Goal: Task Accomplishment & Management: Use online tool/utility

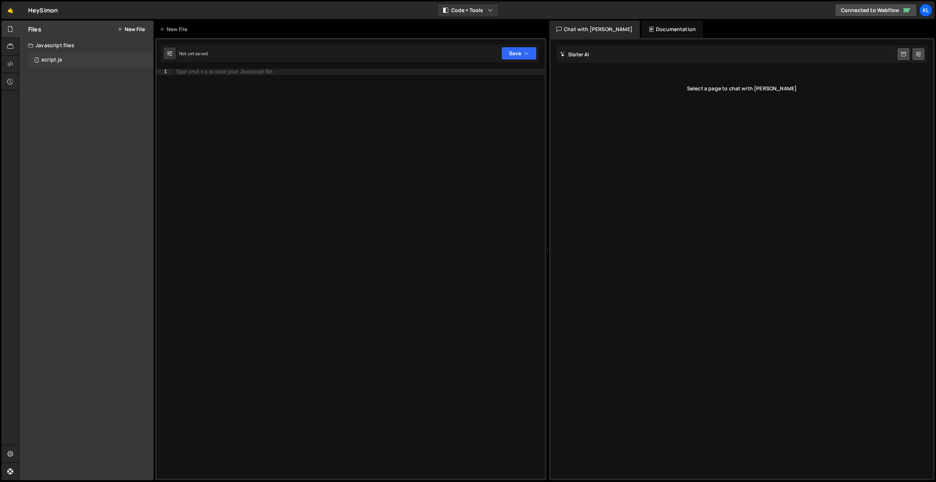
click at [86, 53] on div "1 script.js 0" at bounding box center [90, 60] width 125 height 15
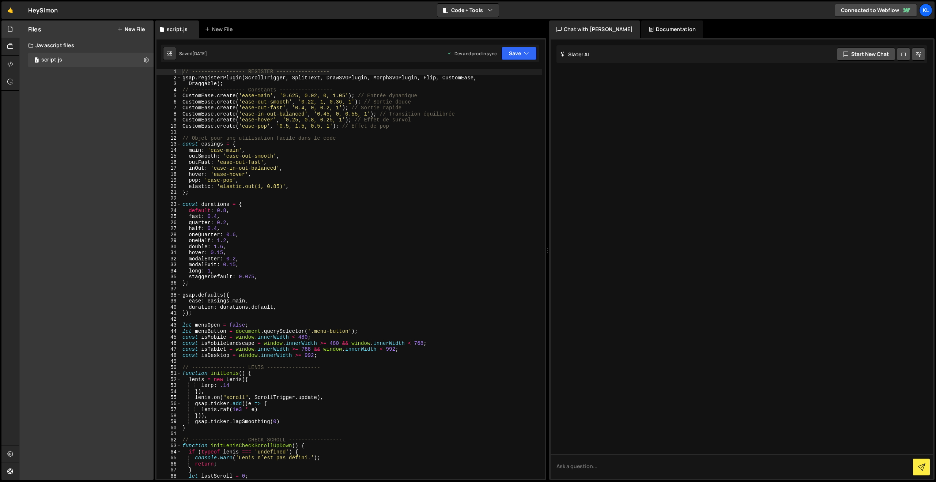
click at [353, 119] on div "// ----------------- REGISTER ----------------- gsap . registerPlugin ( ScrollT…" at bounding box center [361, 280] width 361 height 422
type textarea "}"
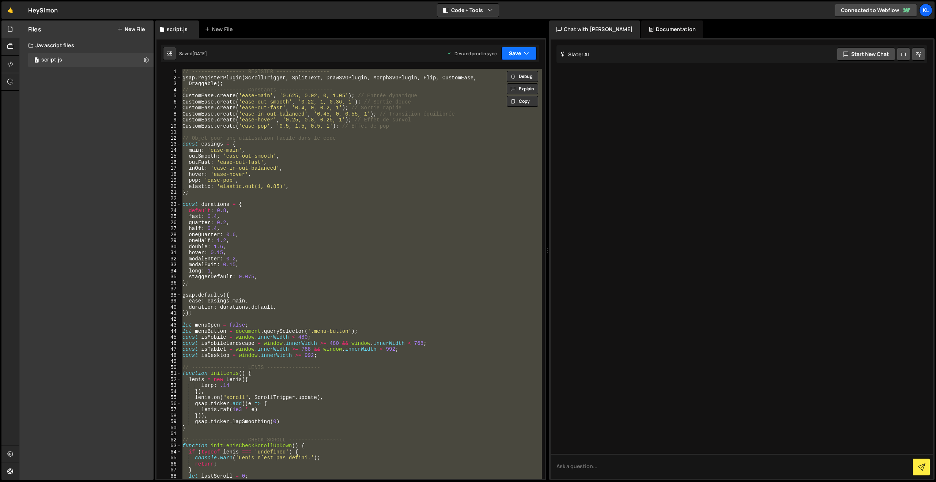
paste textarea
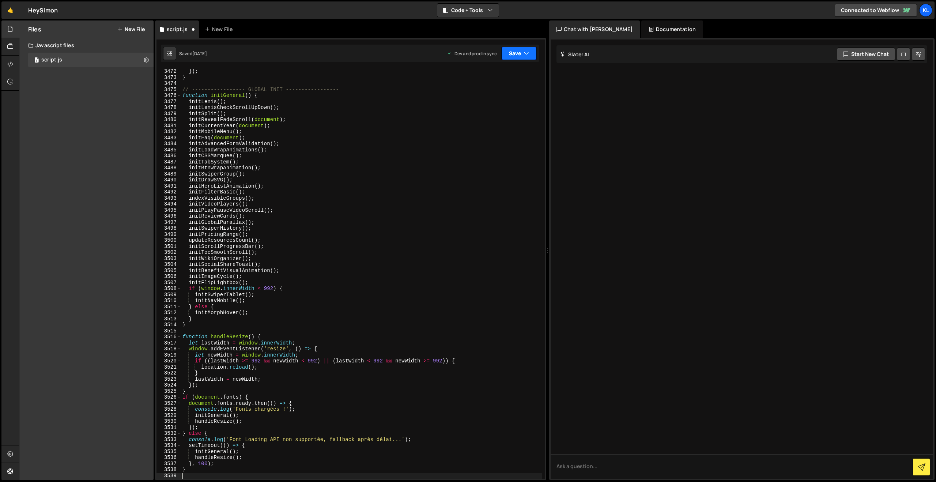
drag, startPoint x: 513, startPoint y: 52, endPoint x: 505, endPoint y: 69, distance: 19.3
click at [513, 52] on button "Save" at bounding box center [518, 53] width 35 height 13
click at [471, 102] on div "[DATE]" at bounding box center [476, 103] width 14 height 6
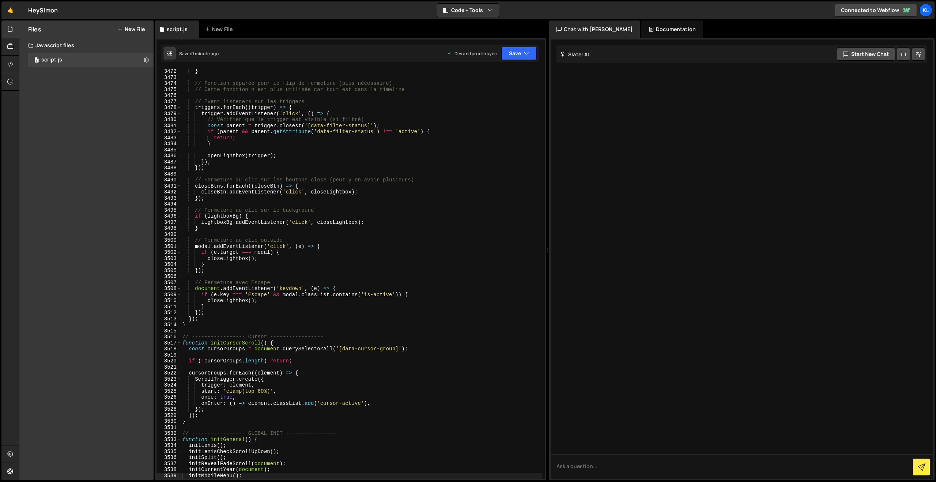
drag, startPoint x: 292, startPoint y: 125, endPoint x: 312, endPoint y: 114, distance: 23.6
click at [292, 125] on div "} // Fonction séparée pour le flip de fermeture (plus nécessaire) // Cette fonc…" at bounding box center [361, 279] width 361 height 422
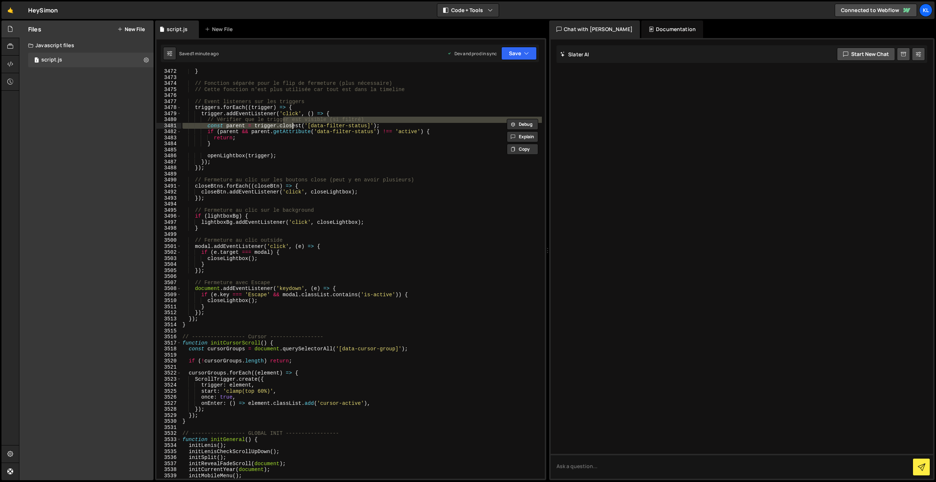
type textarea "}"
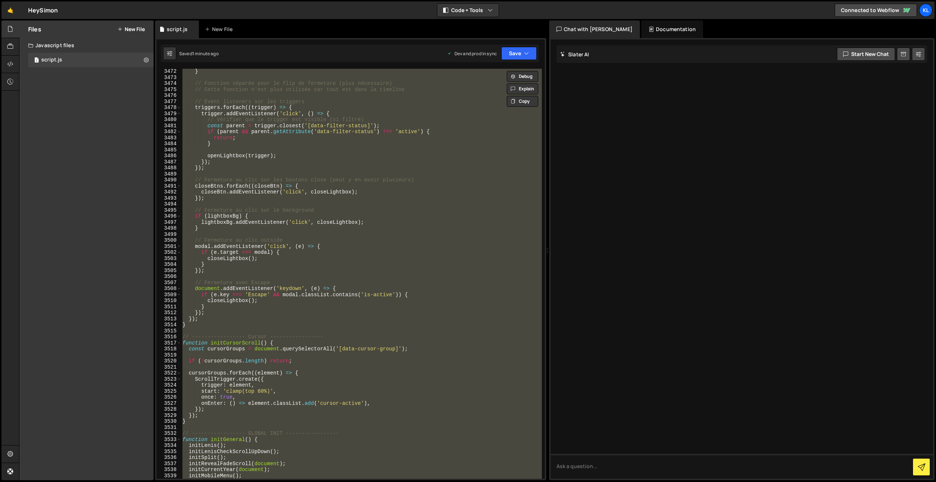
paste textarea
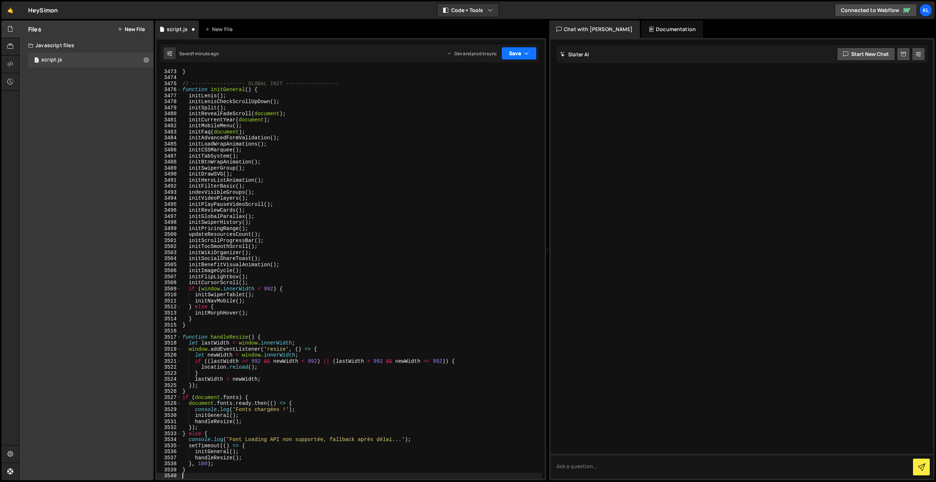
drag, startPoint x: 516, startPoint y: 48, endPoint x: 513, endPoint y: 64, distance: 16.0
click at [516, 48] on button "Save" at bounding box center [518, 53] width 35 height 13
click at [489, 98] on div "Save to Production S" at bounding box center [494, 94] width 76 height 7
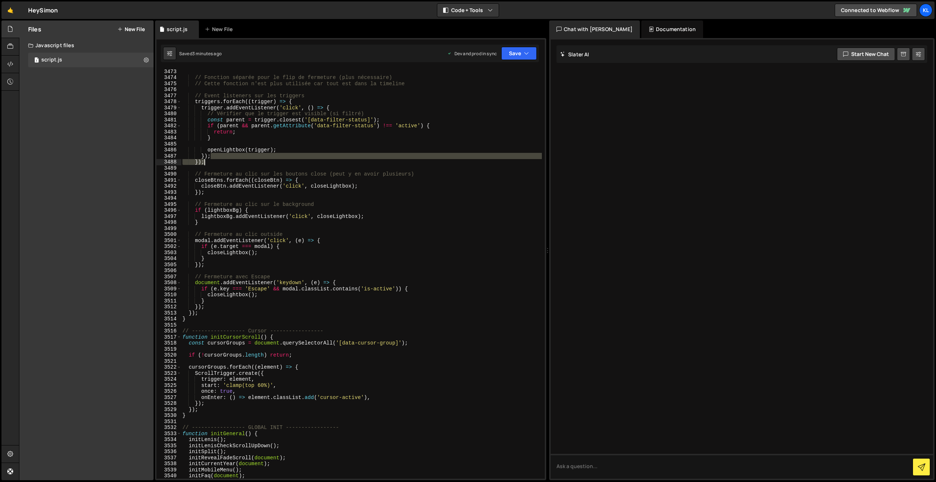
click at [365, 159] on div "// Fonction séparée pour le flip de fermeture (plus nécessaire) // Cette foncti…" at bounding box center [361, 279] width 361 height 422
type textarea "}"
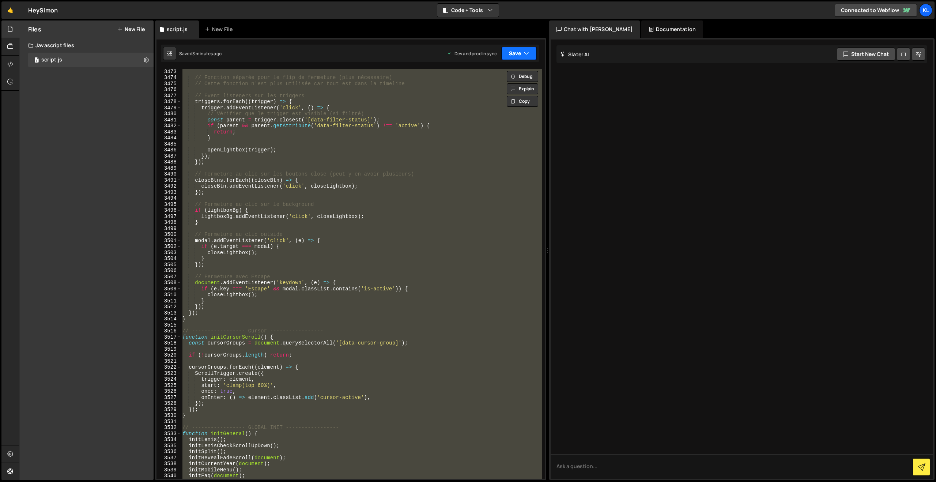
paste textarea
click at [513, 49] on button "Save" at bounding box center [518, 53] width 35 height 13
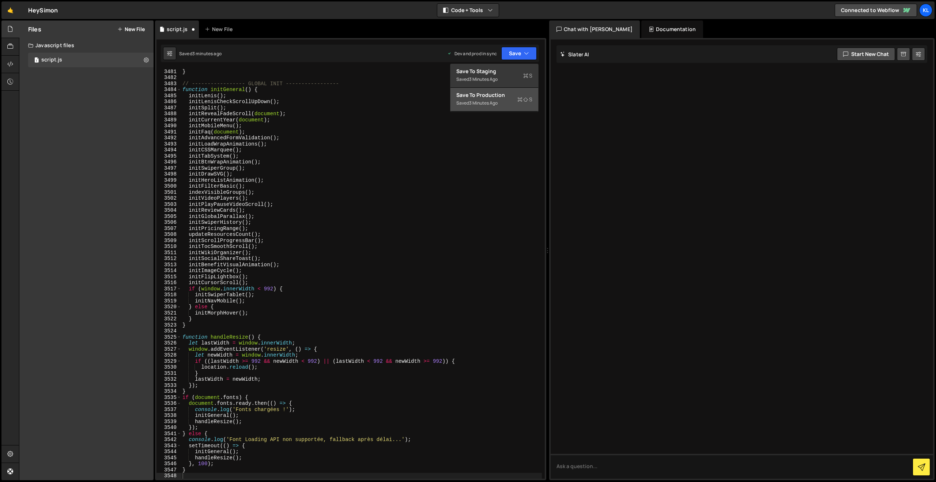
click at [478, 99] on div "Saved 3 minutes ago" at bounding box center [494, 103] width 76 height 9
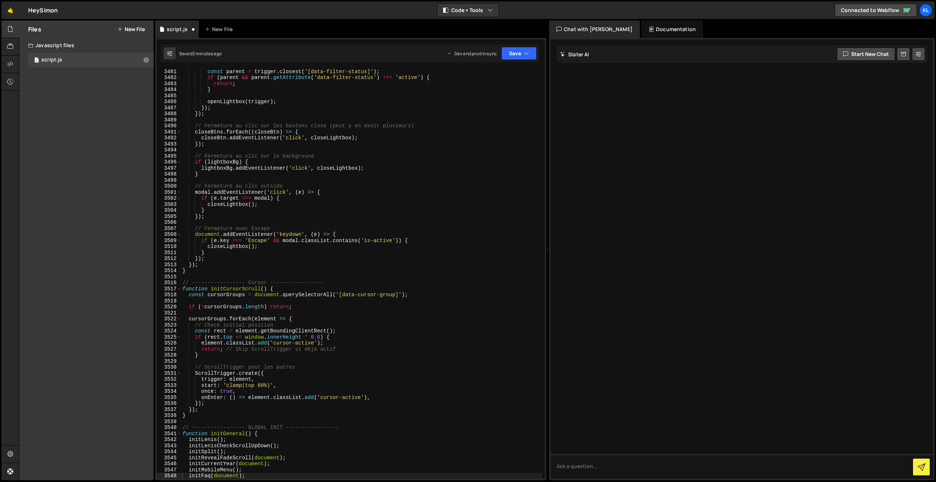
scroll to position [11573, 0]
